Goal: Find specific page/section: Find specific page/section

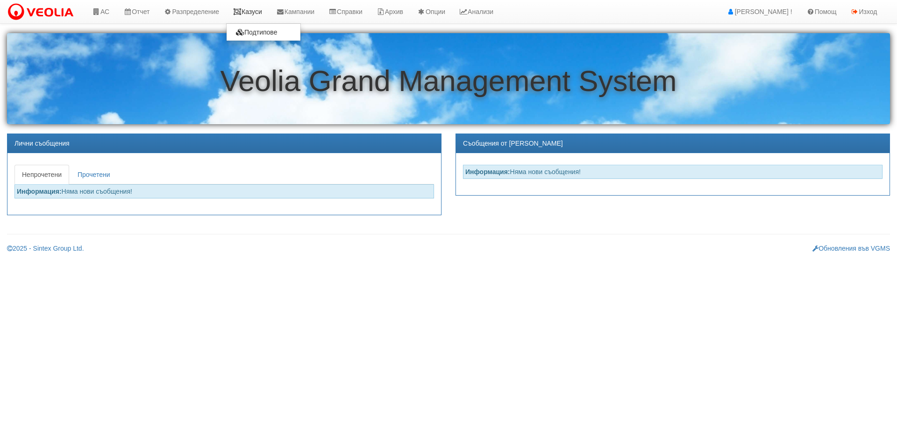
click at [253, 21] on link "Казуси" at bounding box center [247, 11] width 43 height 23
